Goal: Task Accomplishment & Management: Manage account settings

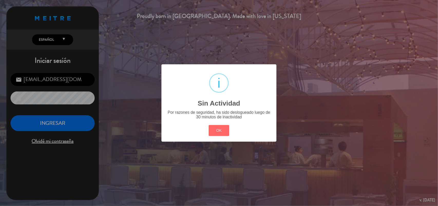
click at [219, 130] on button "OK" at bounding box center [219, 130] width 21 height 11
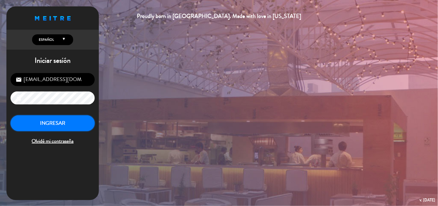
click at [72, 121] on button "INGRESAR" at bounding box center [53, 123] width 84 height 16
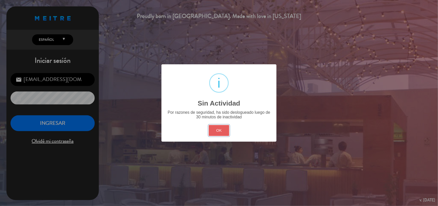
click at [217, 130] on button "OK" at bounding box center [219, 130] width 21 height 11
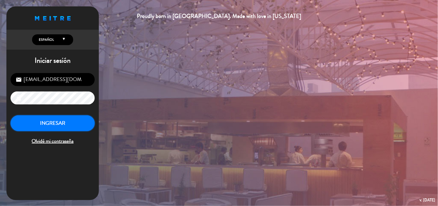
click at [81, 123] on button "INGRESAR" at bounding box center [53, 123] width 84 height 16
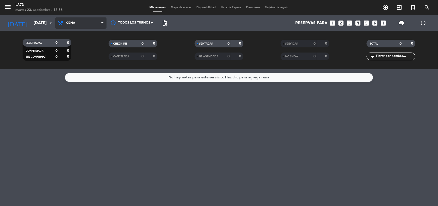
click at [84, 22] on span "Cena" at bounding box center [80, 22] width 51 height 11
click at [48, 24] on icon "arrow_drop_down" at bounding box center [51, 23] width 6 height 6
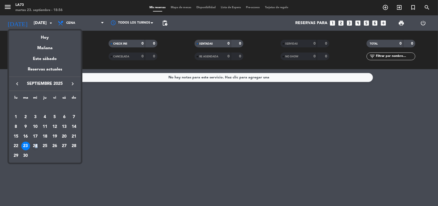
click at [36, 146] on div "24" at bounding box center [35, 146] width 9 height 9
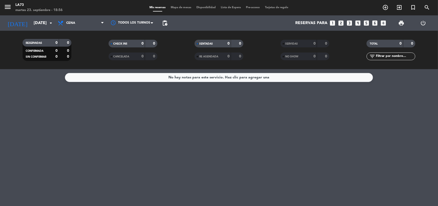
type input "[DATE]"
click at [80, 16] on div "Todos los servicios Almuerzo Cena Cena Todos los servicios Almuerzo Cena" at bounding box center [80, 22] width 51 height 15
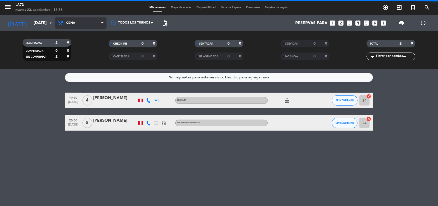
click at [80, 23] on span "Cena" at bounding box center [80, 22] width 51 height 11
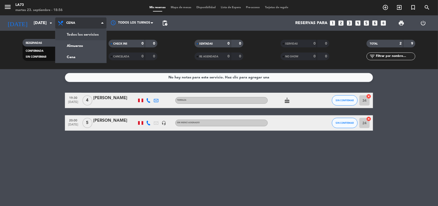
click at [86, 33] on div "menu LA73 [DATE] 23. septiembre - 18:56 Mis reservas Mapa de mesas Disponibilid…" at bounding box center [219, 34] width 438 height 69
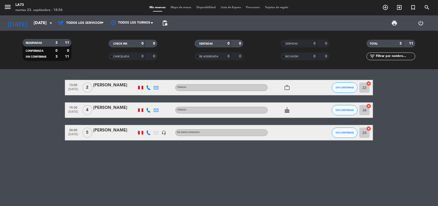
click at [145, 161] on div "13:00 [DATE] 2 [PERSON_NAME] work_outline SIN CONFIRMAR 22 cancel 19:30 [DATE] …" at bounding box center [219, 137] width 438 height 137
